Goal: Book appointment/travel/reservation

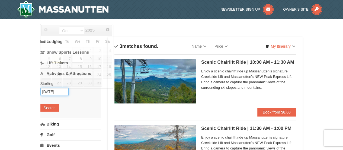
click at [54, 91] on input "10/08/2025" at bounding box center [54, 91] width 28 height 8
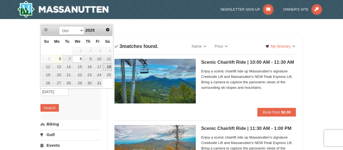
click at [108, 67] on link "18" at bounding box center [107, 67] width 9 height 8
type input "10/18/2025"
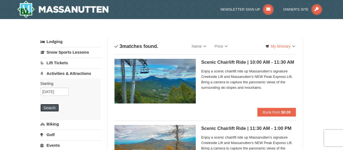
click at [50, 107] on button "Search" at bounding box center [49, 108] width 18 height 8
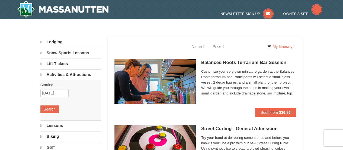
select select "10"
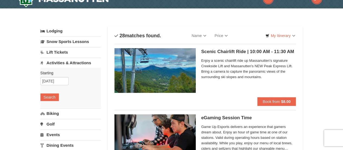
scroll to position [1, 0]
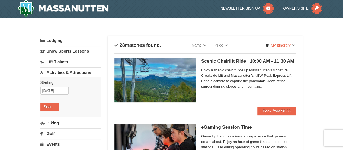
click at [244, 61] on h5 "Scenic Chairlift Ride | 10:00 AM - 11:30 AM Massanutten Scenic Chairlift Rides" at bounding box center [248, 60] width 95 height 5
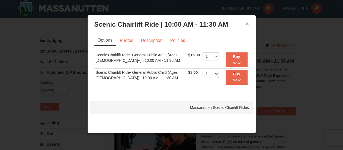
click at [246, 23] on button "×" at bounding box center [247, 23] width 3 height 5
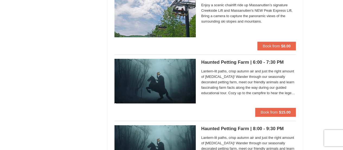
scroll to position [991, 0]
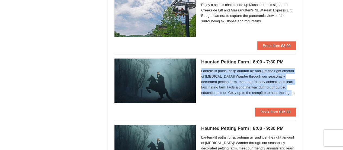
drag, startPoint x: 295, startPoint y: 96, endPoint x: 198, endPoint y: 68, distance: 101.4
click at [198, 68] on div "Haunted Petting Farm | 6:00 - 7:30 PM Woodstone Meadows Stable and Petting Farm…" at bounding box center [206, 82] width 182 height 49
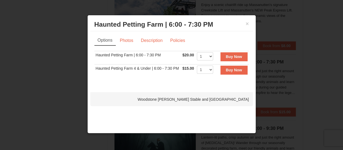
click at [249, 24] on div "× Haunted Petting Farm | 6:00 - 7:30 PM Woodstone Meadows Stable and Petting Fa…" at bounding box center [171, 24] width 163 height 13
click at [246, 23] on button "×" at bounding box center [247, 23] width 3 height 5
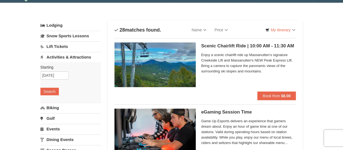
scroll to position [0, 0]
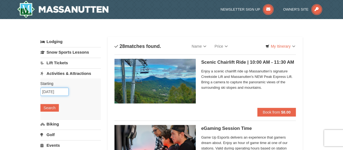
click at [57, 94] on input "10/18/2025" at bounding box center [54, 91] width 28 height 8
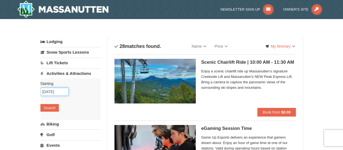
click at [52, 89] on input "10/18/2025" at bounding box center [54, 91] width 28 height 8
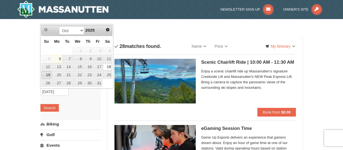
click at [49, 72] on link "19" at bounding box center [47, 75] width 10 height 8
type input "[DATE]"
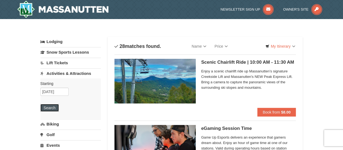
click at [47, 106] on button "Search" at bounding box center [49, 108] width 18 height 8
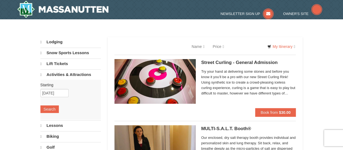
select select "10"
